Goal: Find contact information: Find contact information

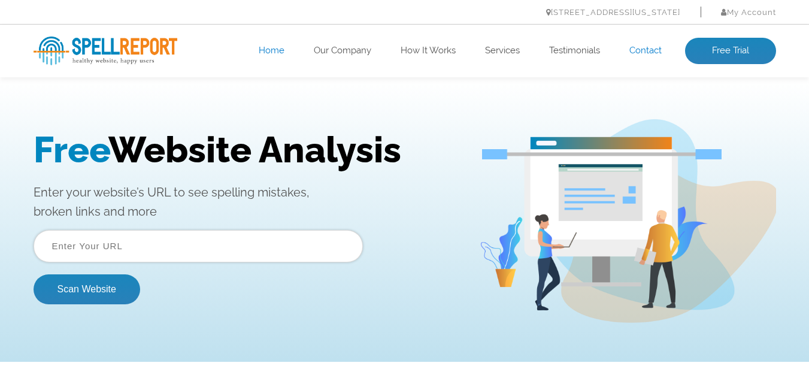
click at [634, 52] on link "Contact" at bounding box center [645, 51] width 32 height 12
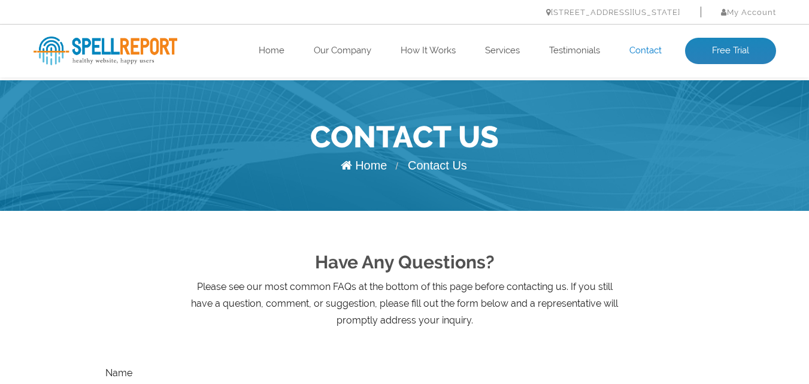
click at [655, 282] on div "Have Any Questions? Please see our most common FAQs at the bottom of this page …" at bounding box center [405, 288] width 742 height 82
